Goal: Task Accomplishment & Management: Complete application form

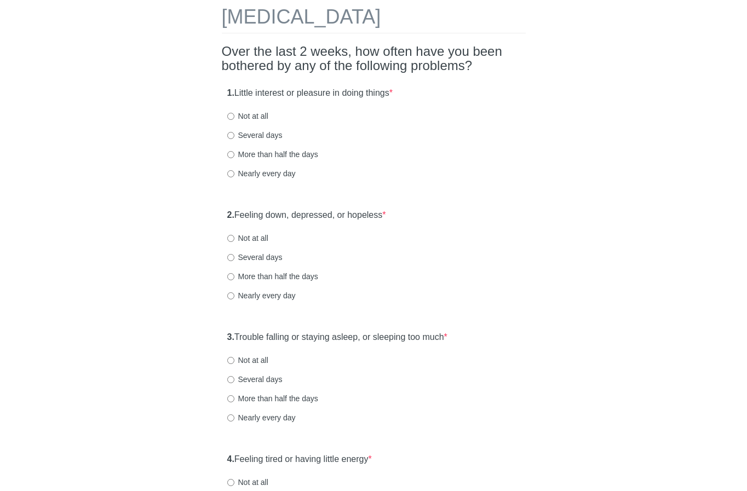
scroll to position [109, 0]
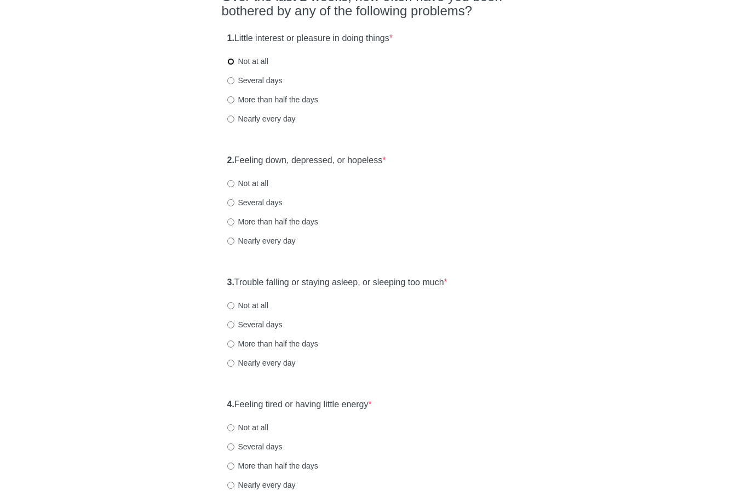
click at [230, 62] on input "Not at all" at bounding box center [230, 61] width 7 height 7
radio input "true"
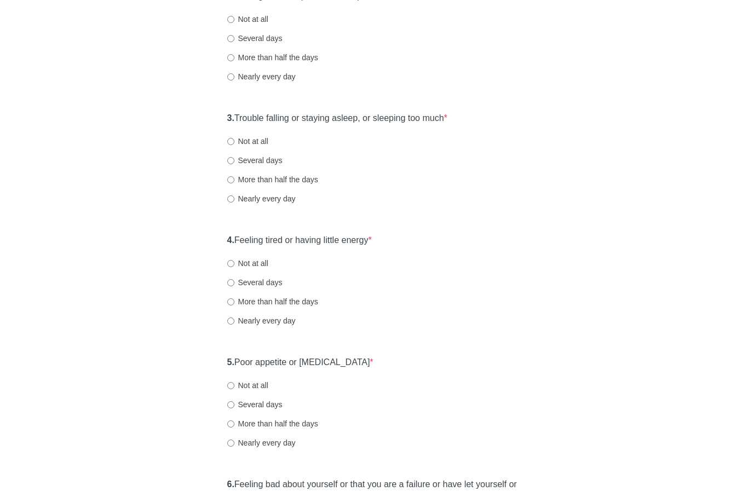
scroll to position [219, 0]
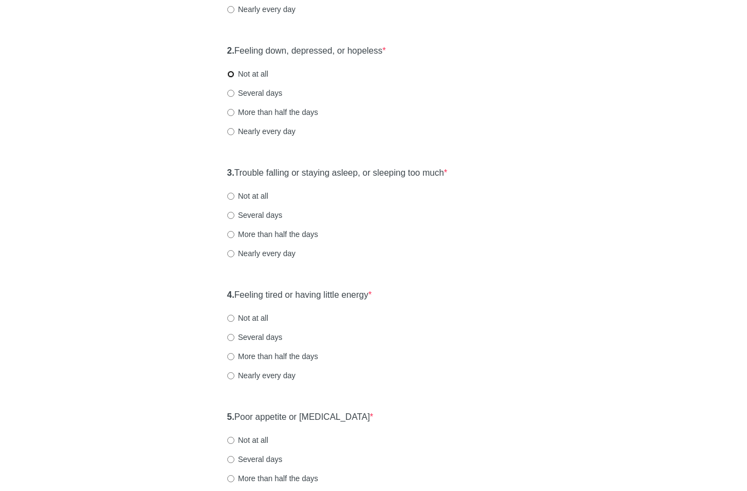
click at [229, 74] on input "Not at all" at bounding box center [230, 74] width 7 height 7
radio input "true"
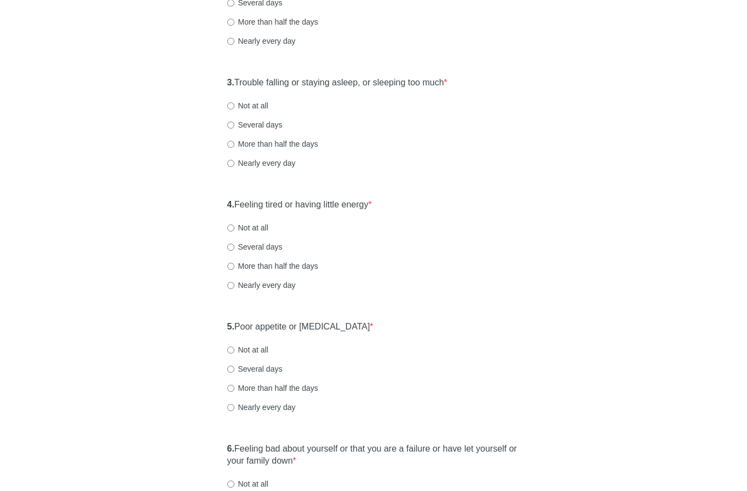
scroll to position [328, 0]
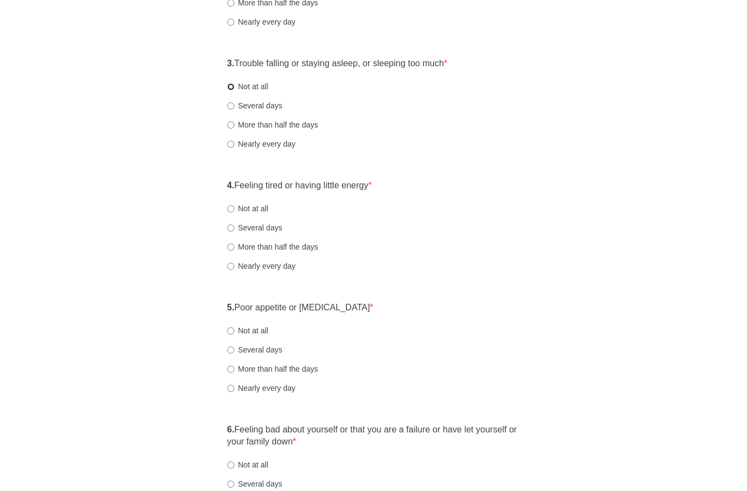
click at [230, 86] on input "Not at all" at bounding box center [230, 86] width 7 height 7
radio input "true"
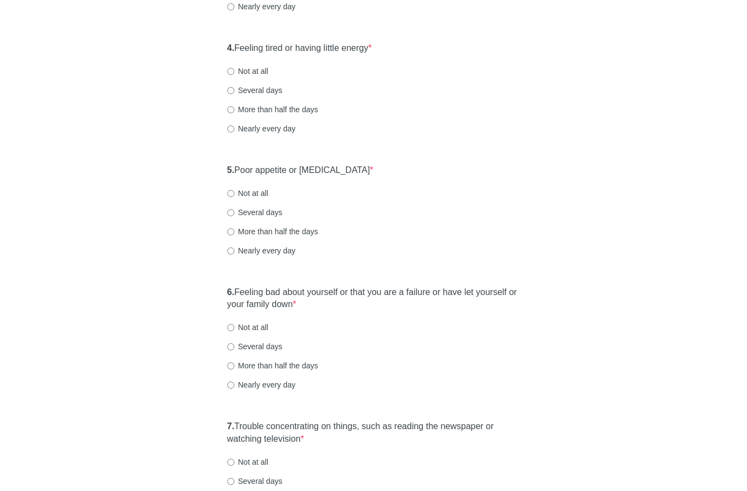
scroll to position [493, 0]
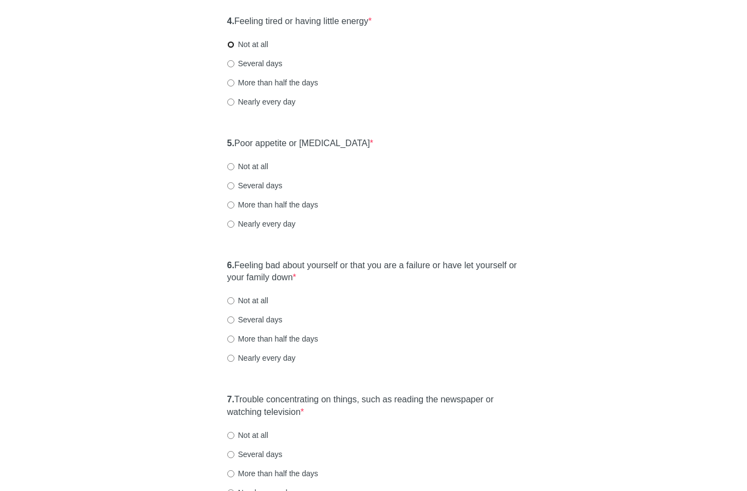
click at [230, 45] on input "Not at all" at bounding box center [230, 44] width 7 height 7
radio input "true"
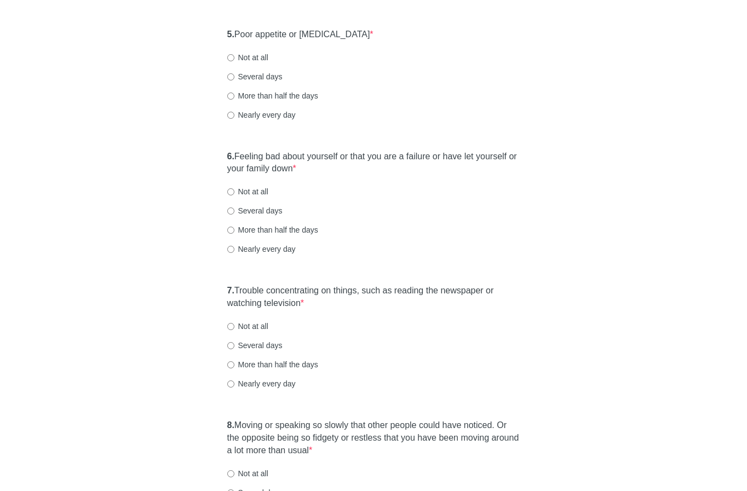
scroll to position [602, 0]
click at [230, 57] on input "Not at all" at bounding box center [230, 57] width 7 height 7
radio input "true"
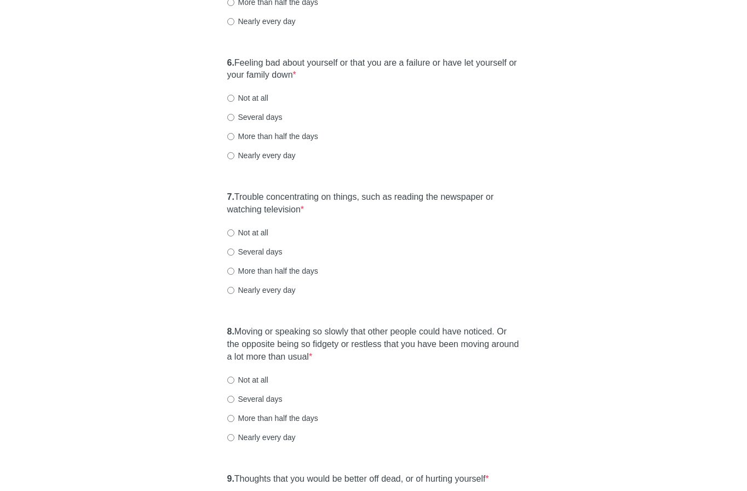
scroll to position [712, 0]
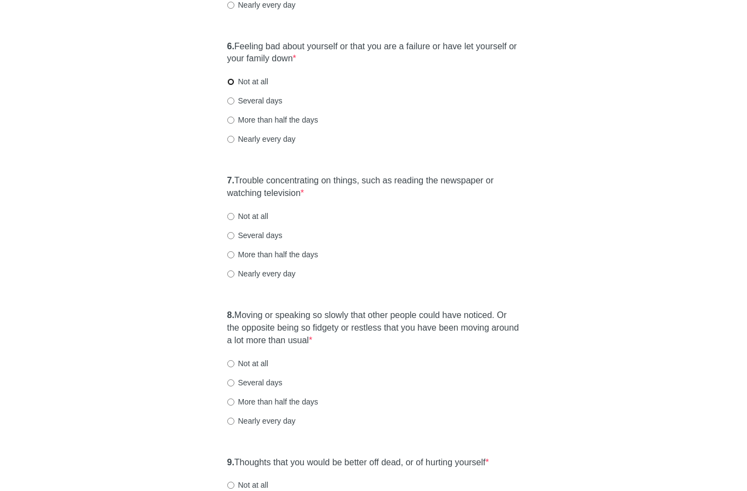
click at [231, 81] on input "Not at all" at bounding box center [230, 81] width 7 height 7
radio input "true"
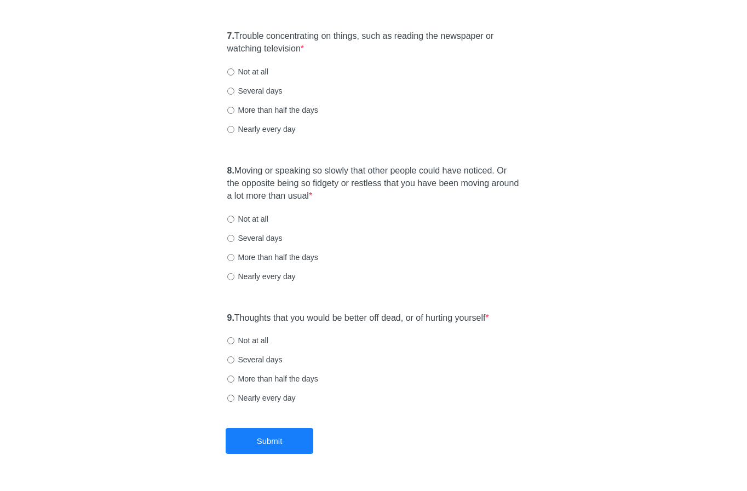
scroll to position [876, 0]
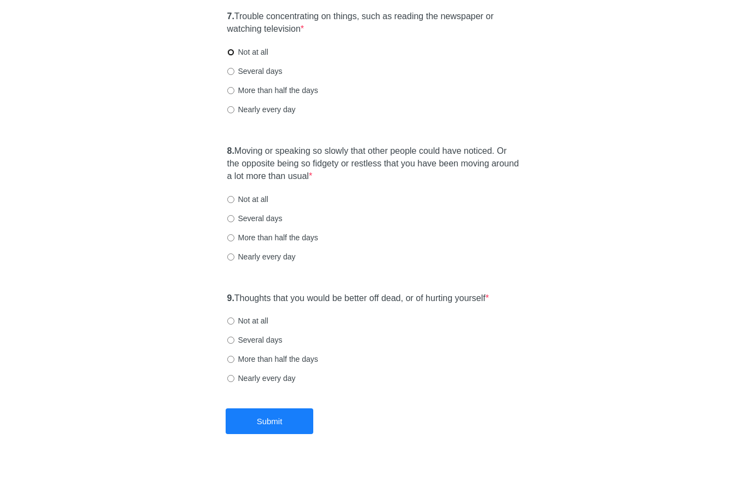
click at [230, 52] on input "Not at all" at bounding box center [230, 52] width 7 height 7
radio input "true"
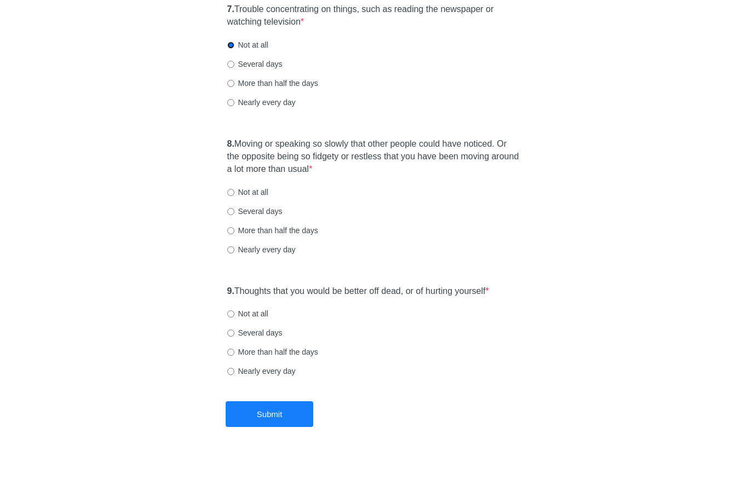
scroll to position [885, 0]
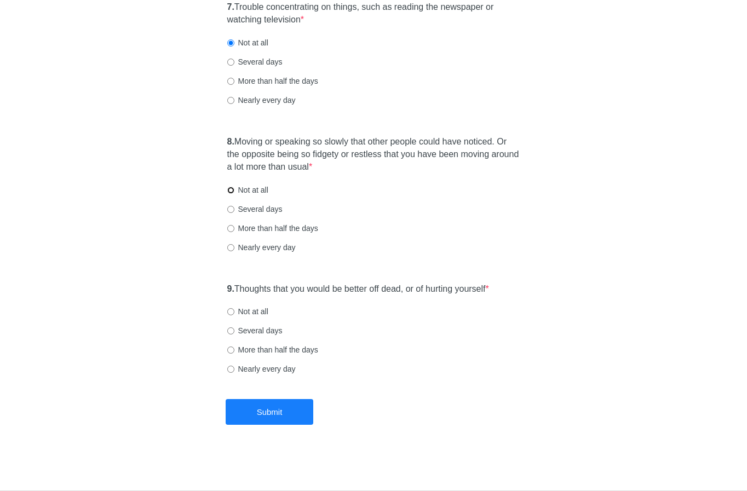
click at [232, 191] on input "Not at all" at bounding box center [230, 190] width 7 height 7
radio input "true"
click at [230, 311] on input "Not at all" at bounding box center [230, 311] width 7 height 7
radio input "true"
click at [293, 409] on button "Submit" at bounding box center [270, 412] width 88 height 26
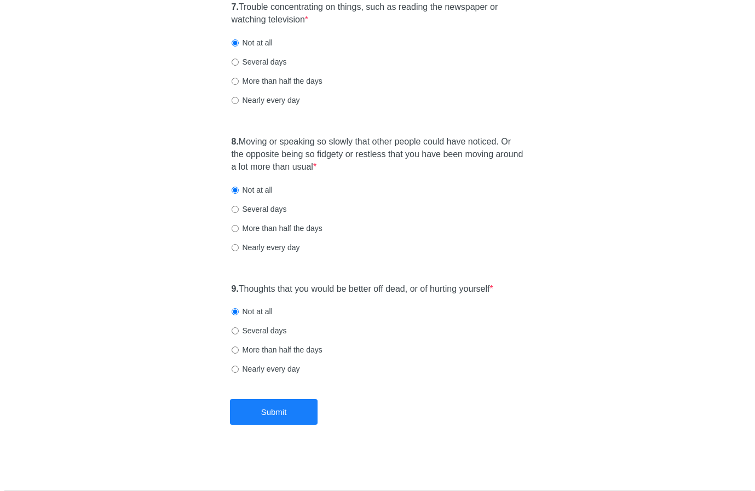
scroll to position [0, 0]
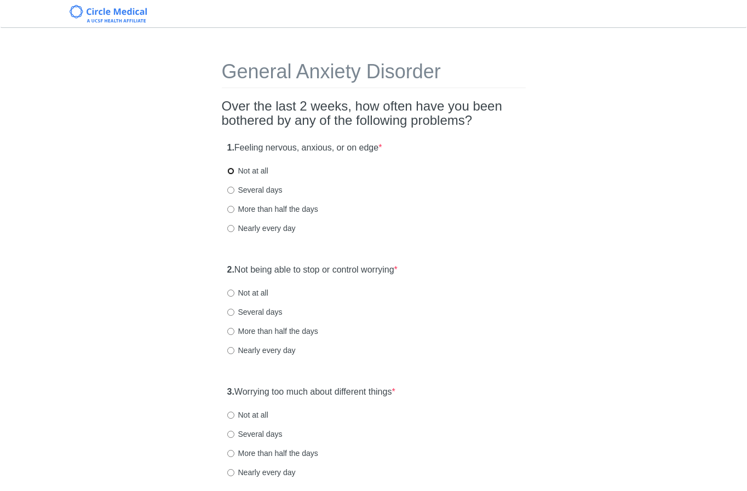
click at [230, 171] on input "Not at all" at bounding box center [230, 171] width 7 height 7
radio input "true"
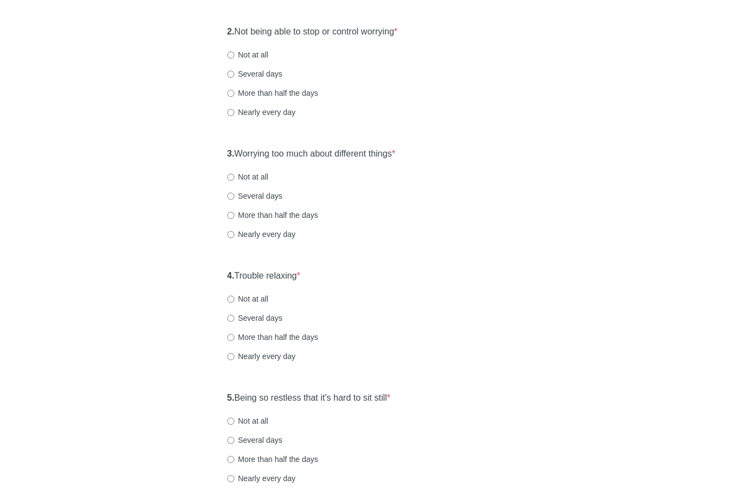
scroll to position [219, 0]
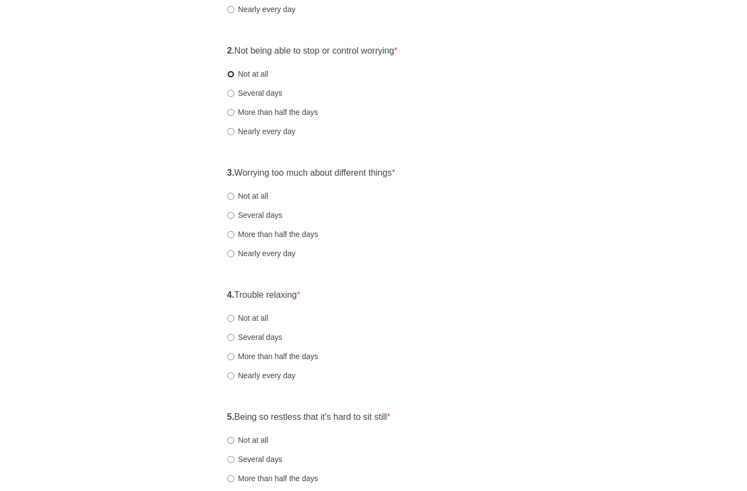
click at [230, 73] on input "Not at all" at bounding box center [230, 74] width 7 height 7
radio input "true"
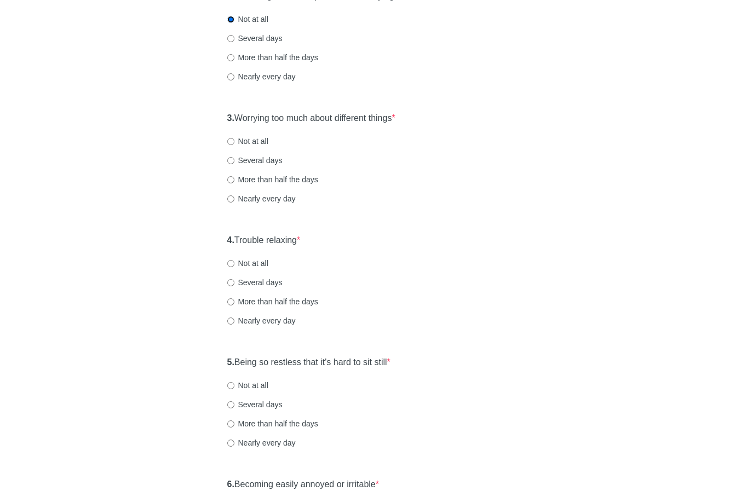
scroll to position [383, 0]
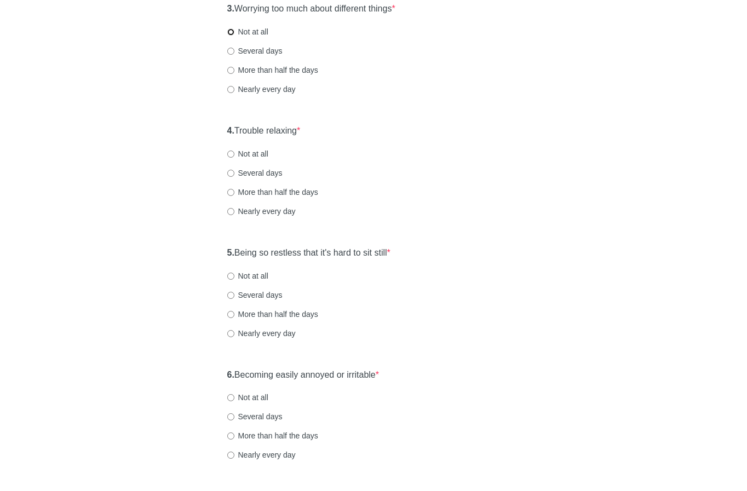
click at [229, 32] on input "Not at all" at bounding box center [230, 31] width 7 height 7
radio input "true"
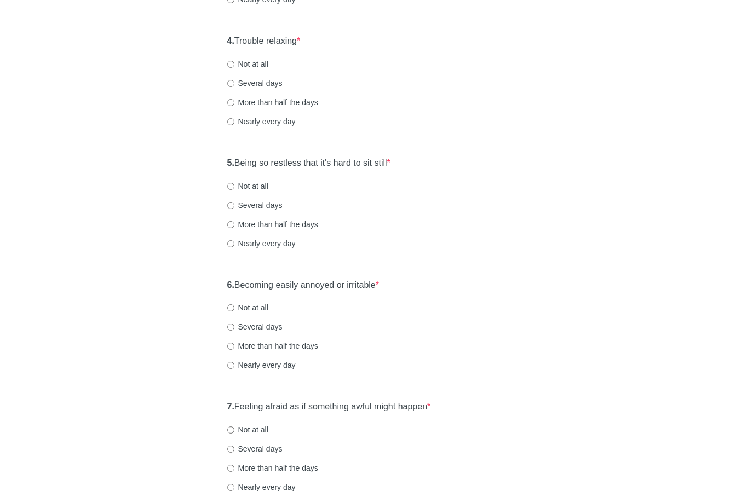
scroll to position [493, 0]
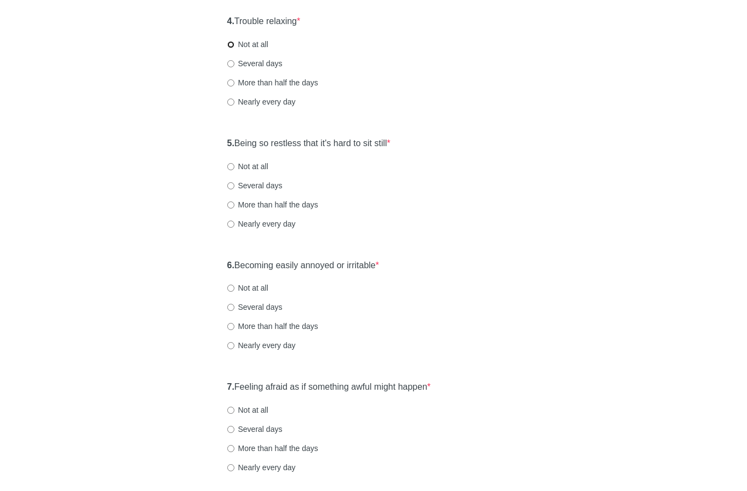
click at [230, 44] on input "Not at all" at bounding box center [230, 44] width 7 height 7
radio input "true"
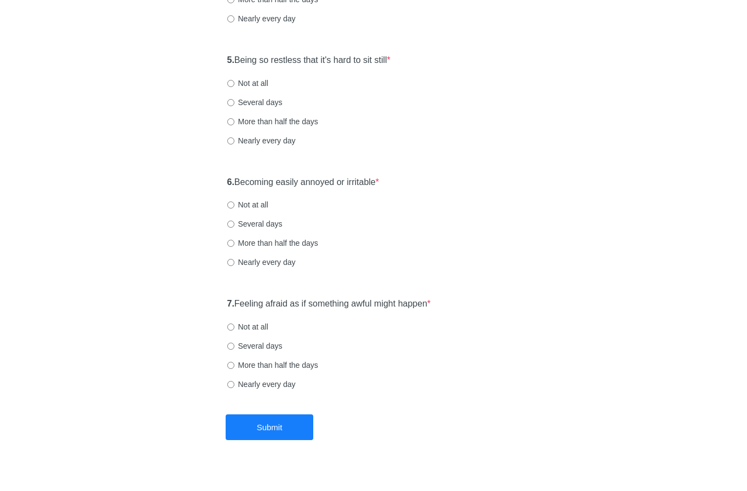
scroll to position [591, 0]
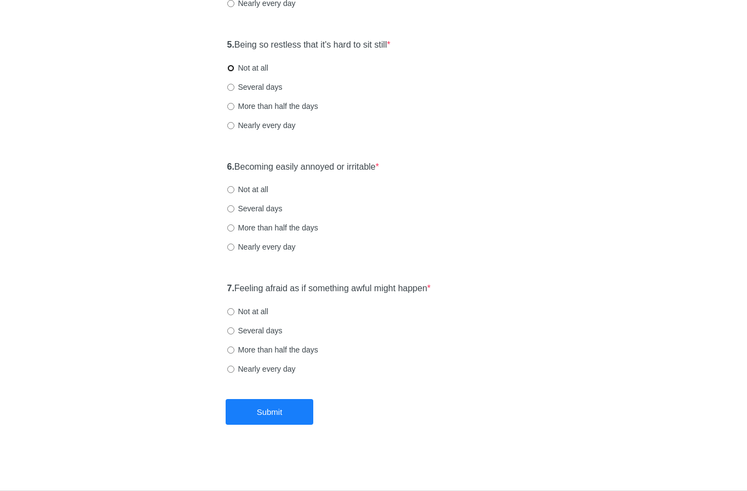
click at [229, 66] on input "Not at all" at bounding box center [230, 68] width 7 height 7
radio input "true"
click at [231, 189] on input "Not at all" at bounding box center [230, 189] width 7 height 7
radio input "true"
click at [230, 311] on input "Not at all" at bounding box center [230, 311] width 7 height 7
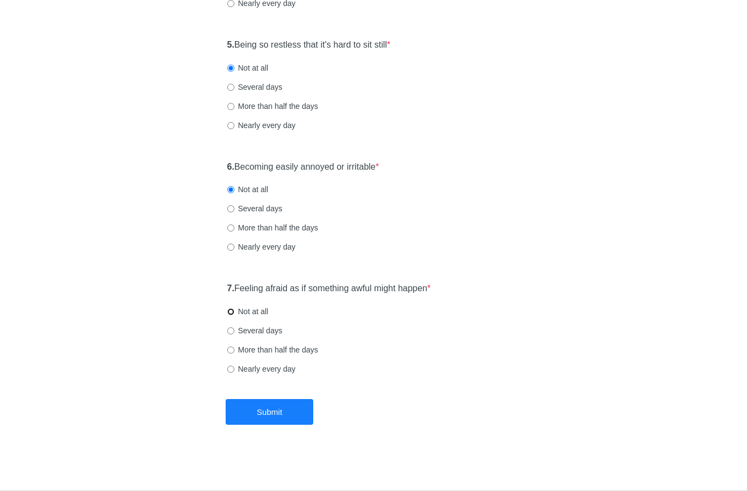
radio input "true"
click at [268, 406] on button "Submit" at bounding box center [270, 412] width 88 height 26
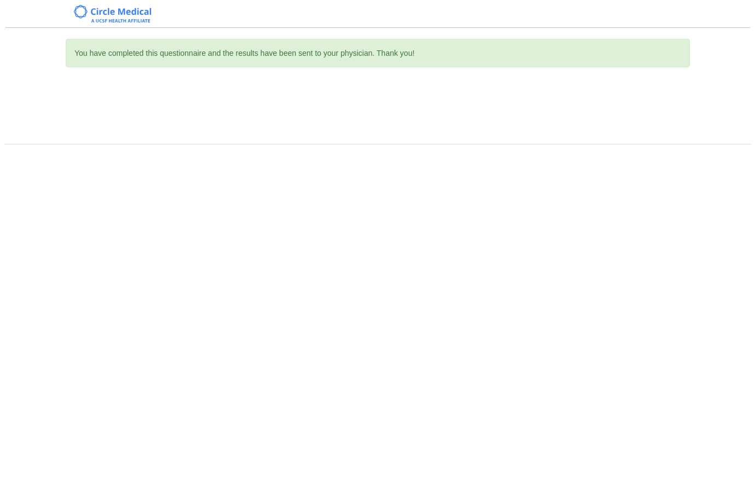
scroll to position [0, 0]
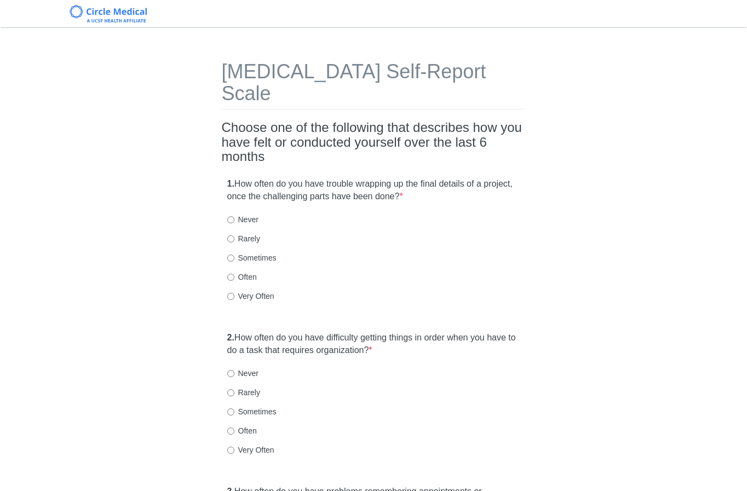
scroll to position [55, 0]
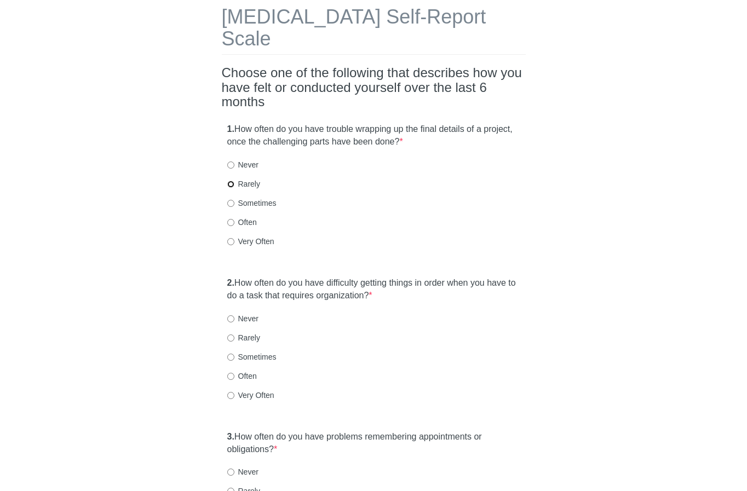
click at [229, 181] on input "Rarely" at bounding box center [230, 184] width 7 height 7
radio input "true"
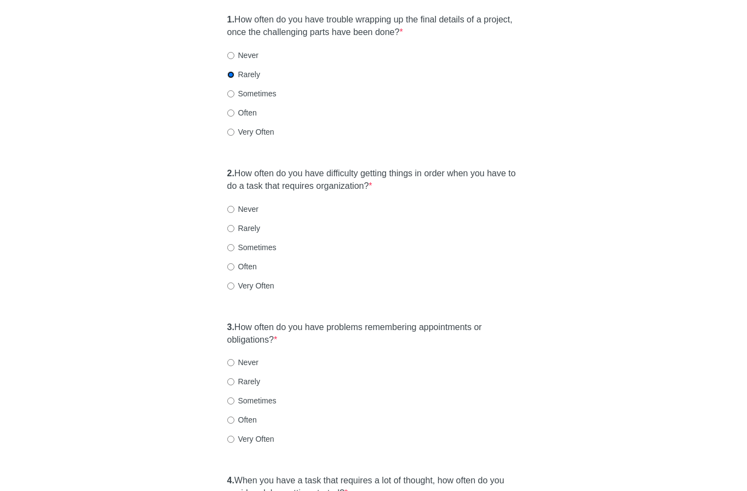
scroll to position [219, 0]
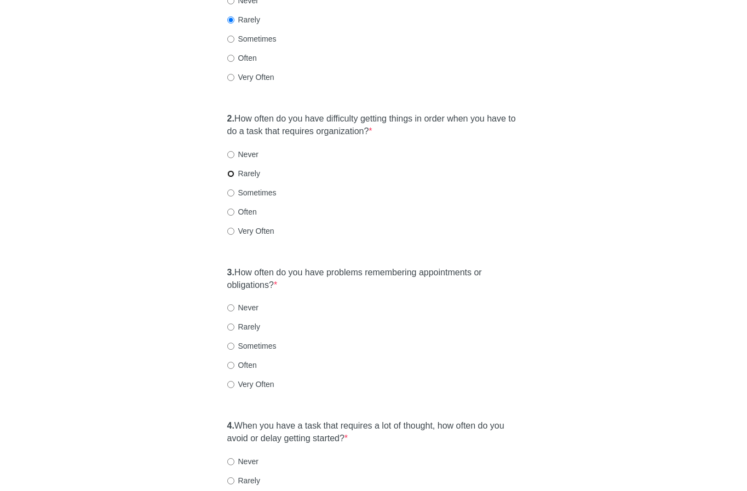
click at [229, 170] on input "Rarely" at bounding box center [230, 173] width 7 height 7
radio input "true"
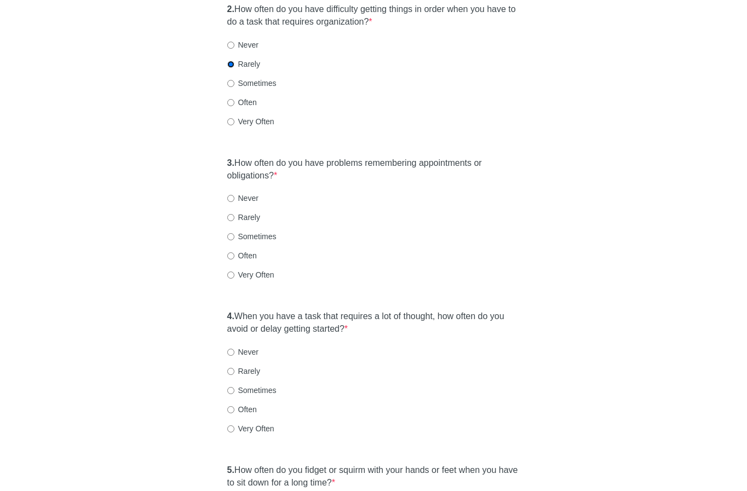
scroll to position [383, 0]
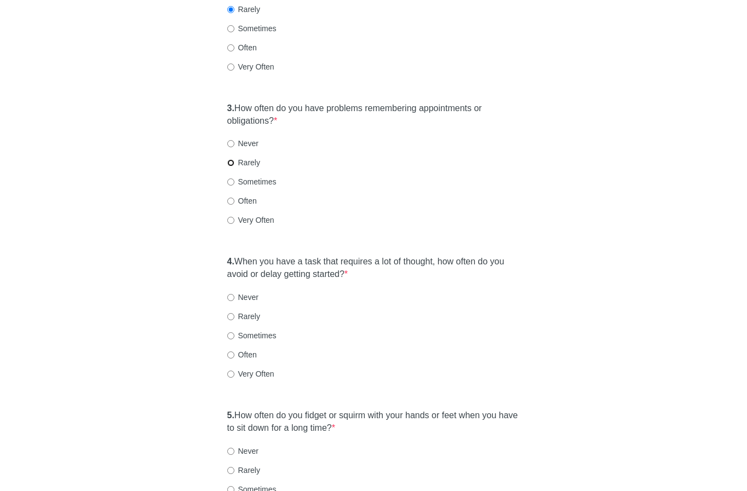
click at [230, 159] on input "Rarely" at bounding box center [230, 162] width 7 height 7
radio input "true"
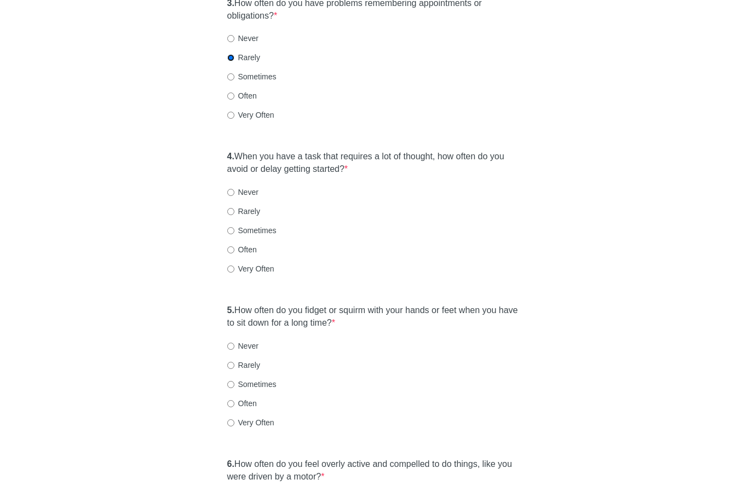
scroll to position [493, 0]
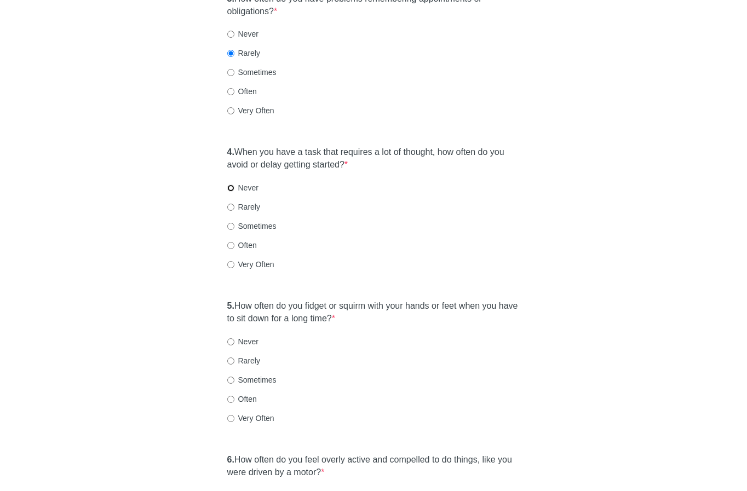
click at [230, 184] on input "Never" at bounding box center [230, 187] width 7 height 7
radio input "true"
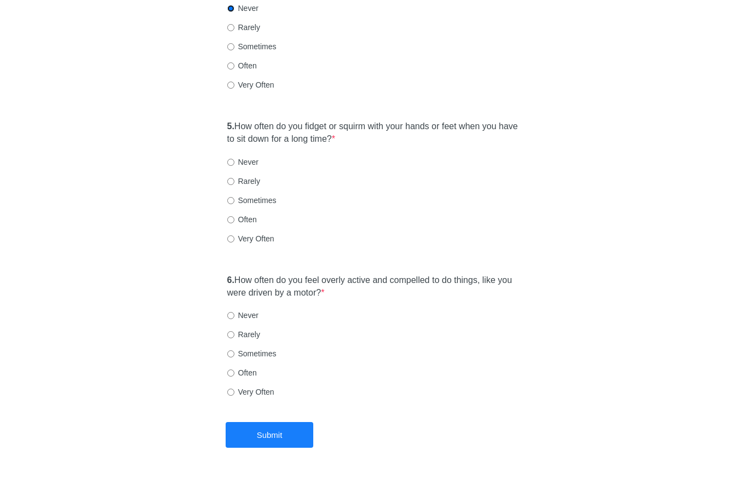
scroll to position [674, 0]
drag, startPoint x: 230, startPoint y: 157, endPoint x: 228, endPoint y: 193, distance: 36.7
click at [230, 176] on input "Rarely" at bounding box center [230, 179] width 7 height 7
radio input "true"
click at [231, 310] on input "Never" at bounding box center [230, 313] width 7 height 7
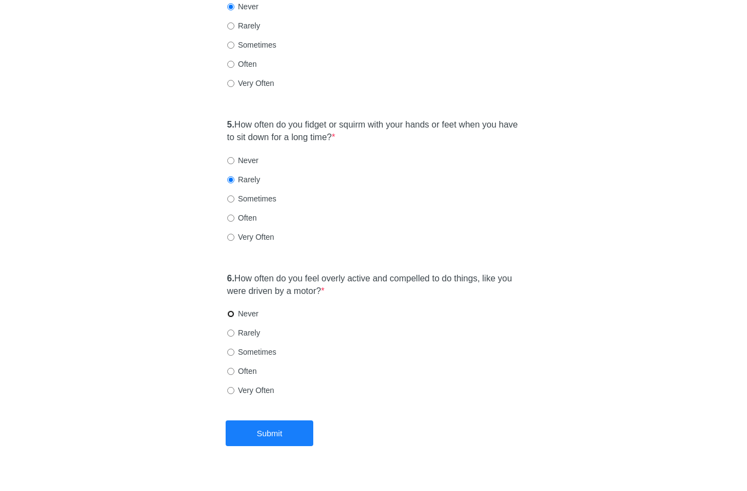
radio input "true"
click at [270, 420] on button "Submit" at bounding box center [270, 433] width 88 height 26
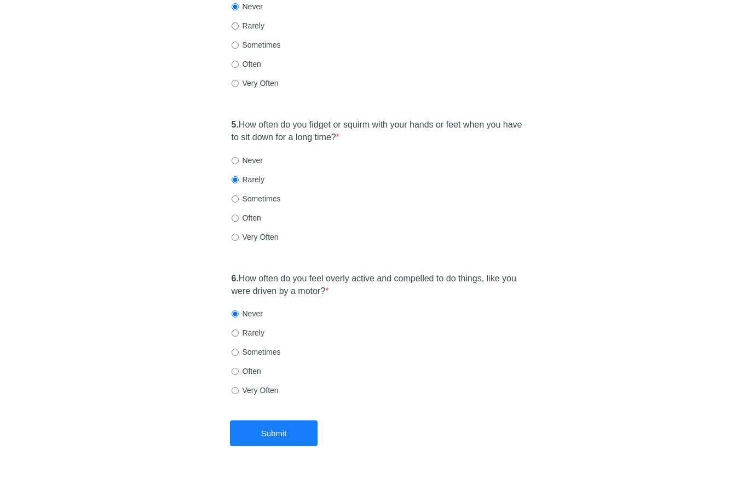
scroll to position [0, 0]
